Goal: Information Seeking & Learning: Learn about a topic

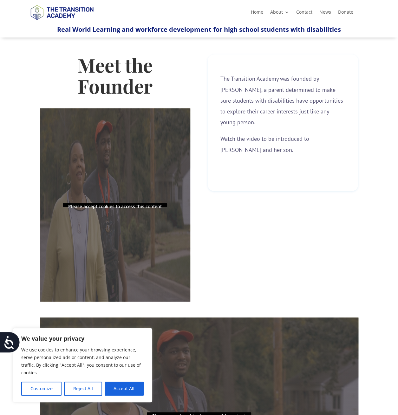
scroll to position [112, 0]
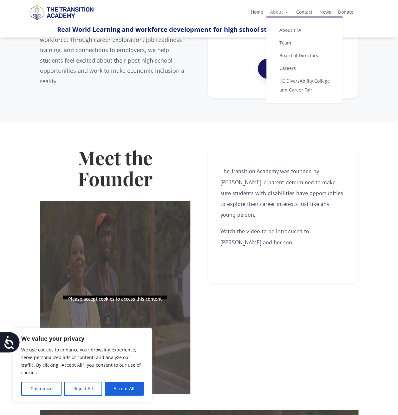
click at [279, 13] on link "About" at bounding box center [279, 13] width 19 height 7
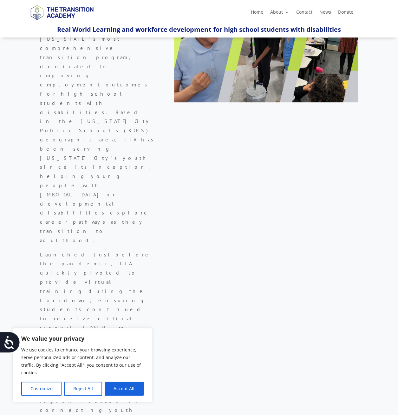
scroll to position [127, 0]
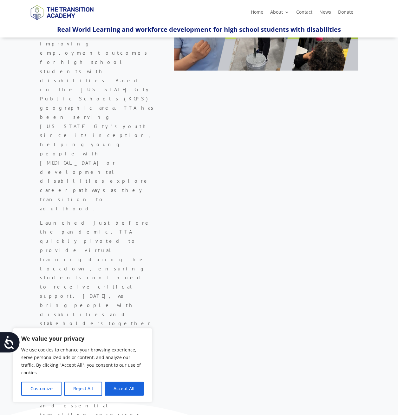
drag, startPoint x: 143, startPoint y: 291, endPoint x: 50, endPoint y: 274, distance: 94.7
copy p "Our mission is to make economic inclusion a reality for youth with disabilities…"
drag, startPoint x: 329, startPoint y: 279, endPoint x: 208, endPoint y: 275, distance: 120.7
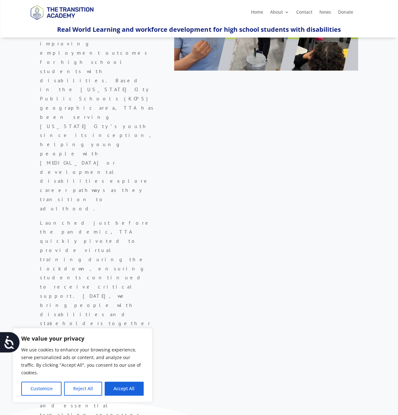
drag, startPoint x: 208, startPoint y: 275, endPoint x: 214, endPoint y: 273, distance: 5.7
copy p "We envision a world where people of all abilities have choices in building happ…"
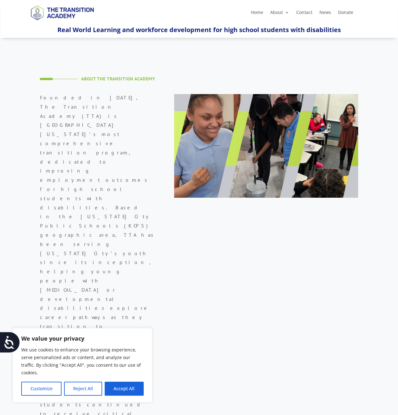
scroll to position [0, 0]
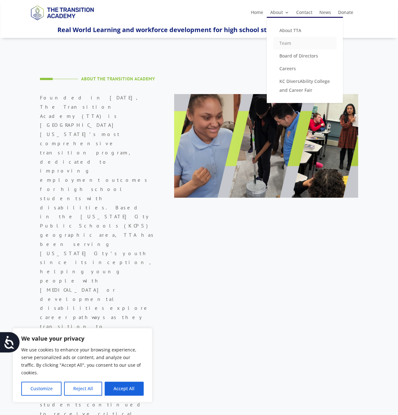
click at [284, 43] on link "Team" at bounding box center [305, 43] width 64 height 13
